Goal: Check status: Check status

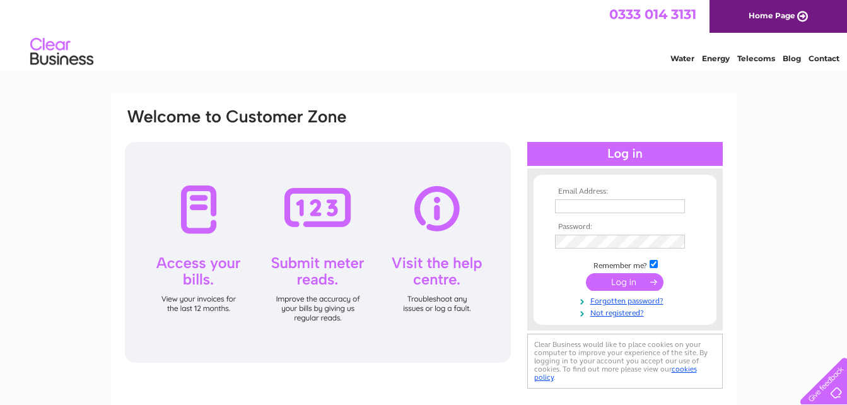
type input "[EMAIL_ADDRESS][DOMAIN_NAME]"
click at [643, 280] on input "submit" at bounding box center [625, 282] width 78 height 18
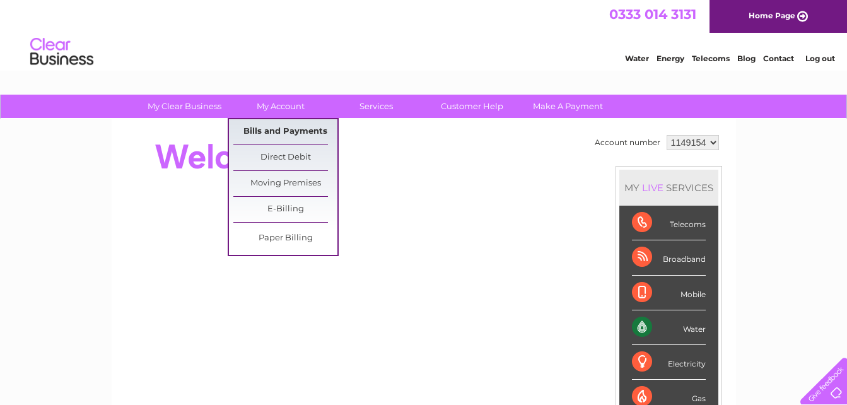
click at [288, 130] on link "Bills and Payments" at bounding box center [285, 131] width 104 height 25
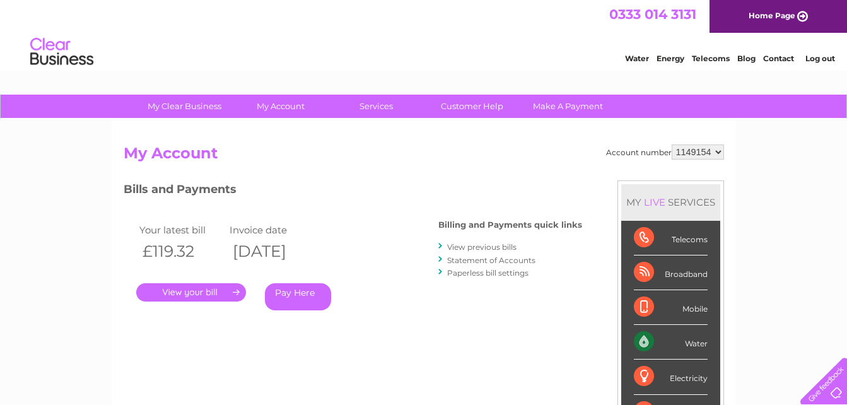
click at [225, 286] on link "." at bounding box center [191, 292] width 110 height 18
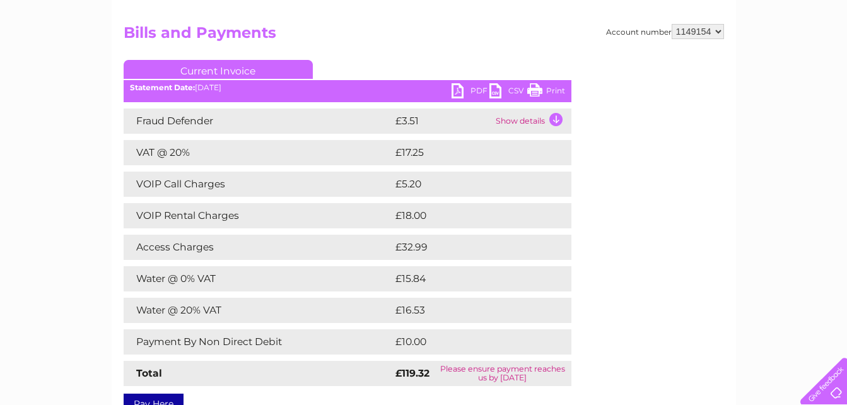
scroll to position [126, 0]
